Goal: Check status: Check status

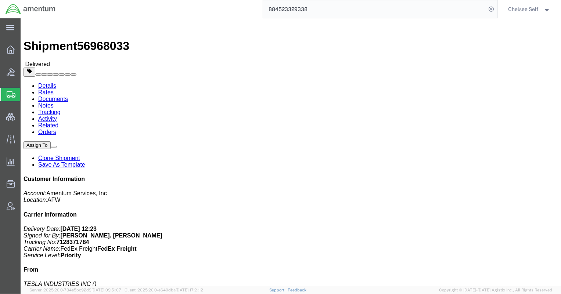
drag, startPoint x: 302, startPoint y: 8, endPoint x: 171, endPoint y: 13, distance: 130.6
click at [171, 13] on div "884523329338" at bounding box center [279, 9] width 437 height 18
paste input "1110840824"
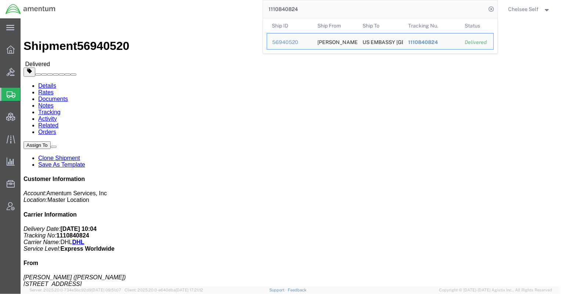
drag, startPoint x: 317, startPoint y: 12, endPoint x: 179, endPoint y: 2, distance: 138.2
click at [179, 2] on div "1110840824 Ship ID Ship From Ship To Tracking Nu. Status Ship ID 56940520 Ship …" at bounding box center [279, 9] width 437 height 18
paste input "3392636026"
drag, startPoint x: 290, startPoint y: 9, endPoint x: 217, endPoint y: 7, distance: 72.8
click at [218, 7] on div "3392636026 Ship ID Ship From Ship To Tracking Nu. Status Ship ID 56830183 Ship …" at bounding box center [279, 9] width 437 height 18
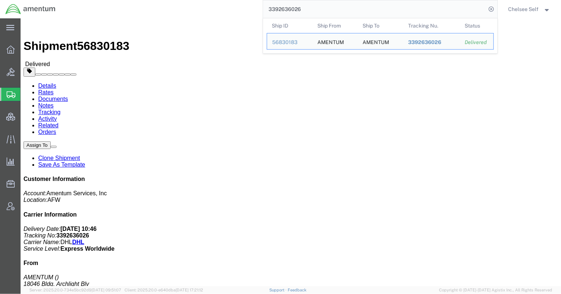
paste input "010984524"
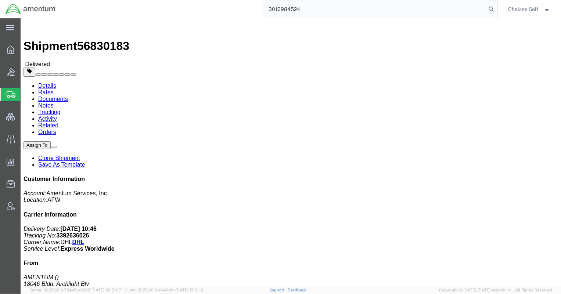
type input "3010984524"
drag, startPoint x: 300, startPoint y: 102, endPoint x: 384, endPoint y: 104, distance: 84.2
click p "Shipment Id Number: NMSC SMSS_Marque [PERSON_NAME] Project Number: 4785.03.Z894…"
copy b "4785.03.Z894.0001.AME.MIS.INTL"
